Goal: Information Seeking & Learning: Learn about a topic

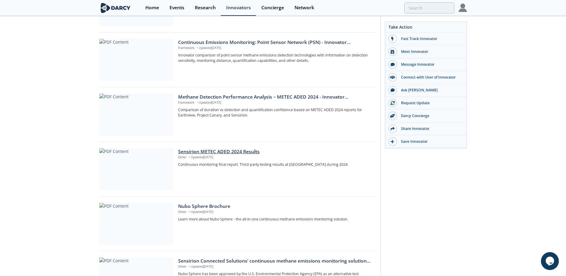
scroll to position [149, 0]
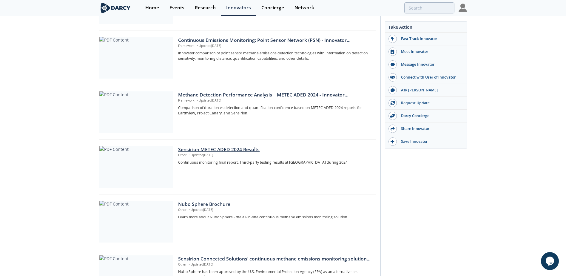
click at [138, 163] on div at bounding box center [136, 167] width 74 height 42
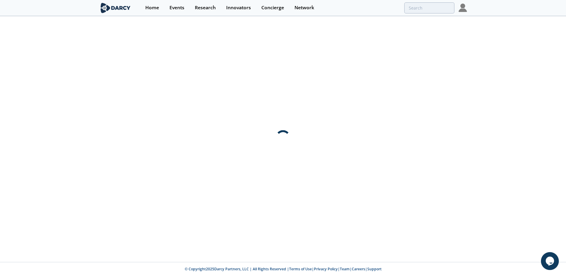
scroll to position [0, 0]
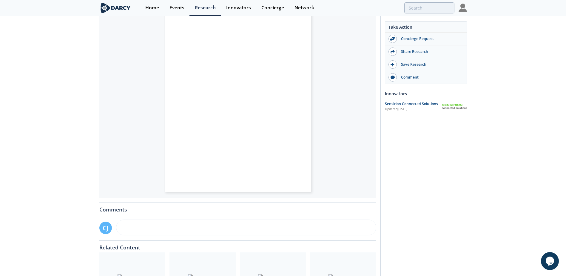
scroll to position [106, 0]
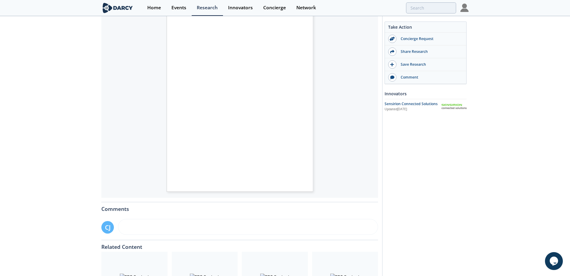
click at [324, 92] on div "Continuous Monitoring Final Report Performer: SENSIRION Report Generated: [DATE…" at bounding box center [239, 94] width 277 height 196
type input "2"
click at [324, 92] on div "1 Experiment Summary 1.1 Experiment Demographics Testing included a total of 35…" at bounding box center [239, 94] width 277 height 196
type input "3"
click at [324, 92] on div "Figure 3: Histogram of controlled release duration (h) for all controlled relea…" at bounding box center [239, 94] width 277 height 196
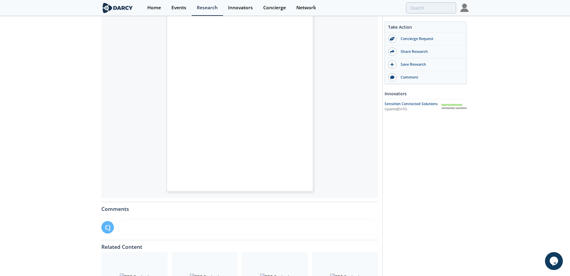
type input "4"
click at [324, 92] on div "Figure 5: Distribution of controlled releases across equipment units. Each cont…" at bounding box center [239, 94] width 277 height 196
click at [324, 92] on div "Figure 7: Histogram of average temperature (oC) during each experiment Figure 8…" at bounding box center [239, 94] width 277 height 196
click at [324, 92] on div "2.1 Primary Metrics 2.1.1 Classification of Detections SENSIRION reported a tot…" at bounding box center [239, 94] width 277 height 196
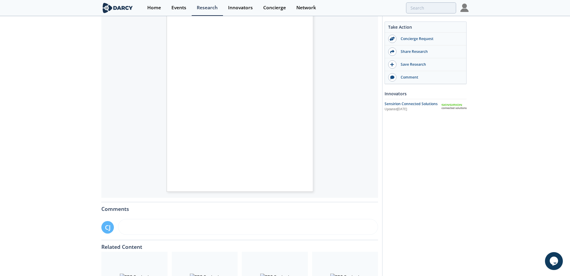
type input "8"
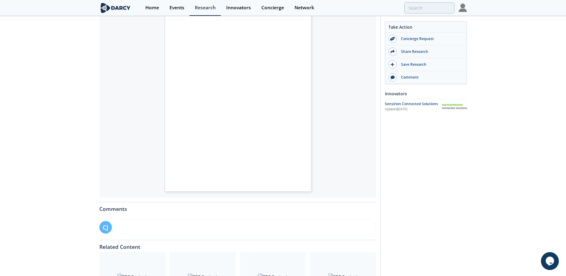
scroll to position [0, 0]
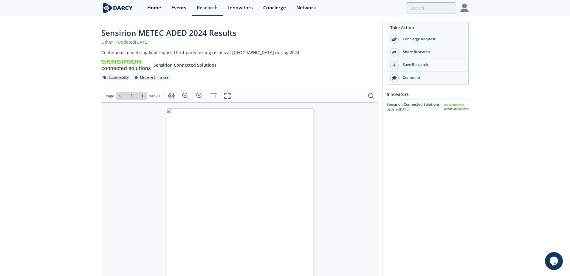
click at [170, 136] on div "Figure 11: Probability of detection versus emission rate. Upper subplot is the …" at bounding box center [226, 184] width 118 height 152
click at [327, 140] on div "Figure 11: Probability of detection versus emission rate. Upper subplot is the …" at bounding box center [239, 200] width 277 height 196
type input "9"
type input "10"
type input "11"
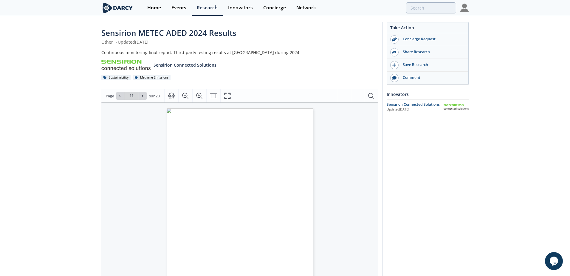
type input "12"
type input "15"
type input "16"
type input "18"
type input "21"
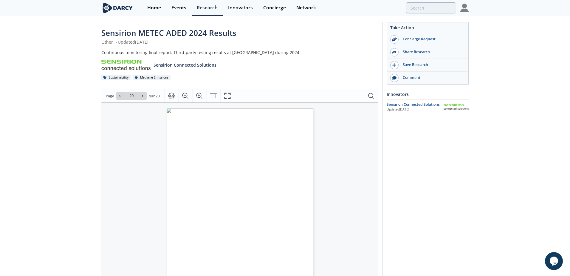
click at [238, 221] on span "accuracy (bounding box) ranged from 0.294 to 86.9 meters. The mean localization…" at bounding box center [240, 221] width 112 height 2
click at [217, 204] on span "to the controlled release sources. The insert shows 1 meters resolution for dis…" at bounding box center [240, 205] width 112 height 2
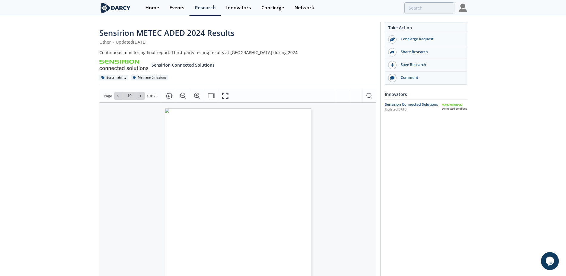
click at [158, 55] on div "Continuous monitoring final report. Third-party testing results at [GEOGRAPHIC_…" at bounding box center [237, 52] width 277 height 6
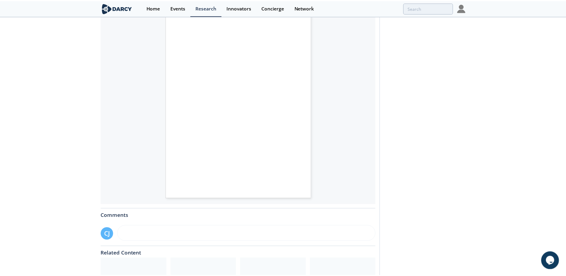
scroll to position [119, 0]
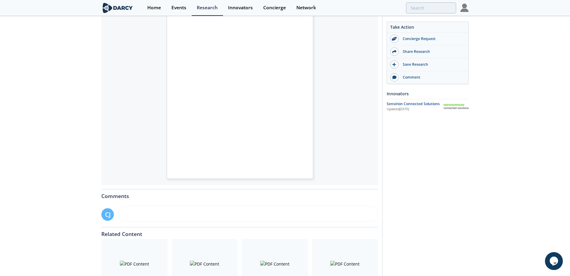
type input "7"
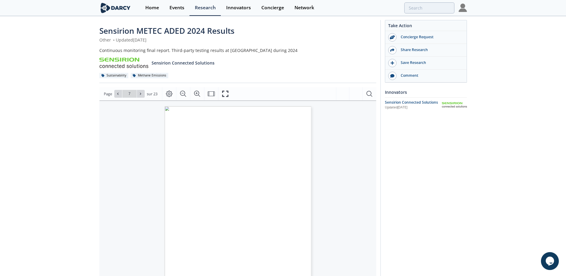
scroll to position [0, 0]
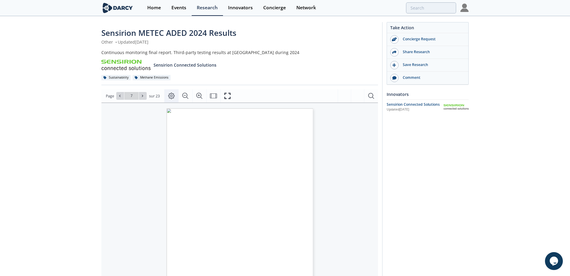
click at [169, 94] on icon "Mise en page" at bounding box center [171, 96] width 7 height 7
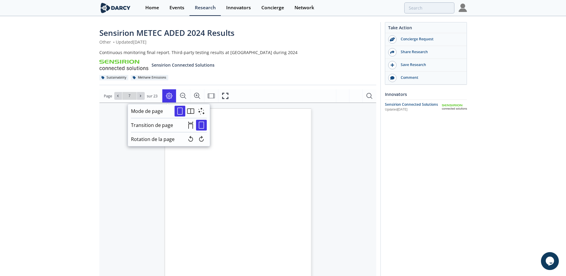
click at [220, 68] on div "Sensirion Connected Solutions" at bounding box center [237, 62] width 277 height 15
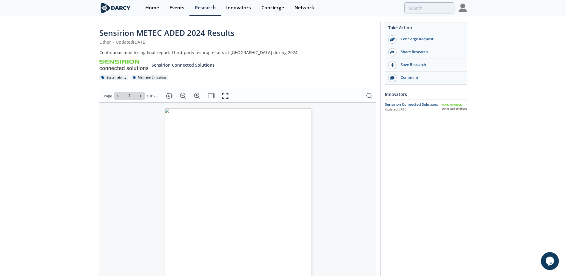
click at [176, 55] on div "Continuous monitoring final report. Third-party testing results at [GEOGRAPHIC_…" at bounding box center [237, 52] width 277 height 6
